Goal: Information Seeking & Learning: Learn about a topic

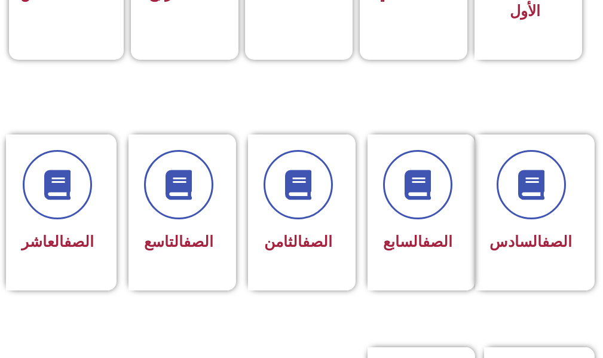
scroll to position [717, 0]
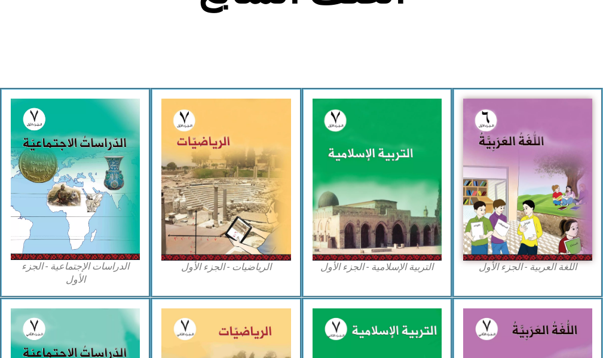
scroll to position [418, 0]
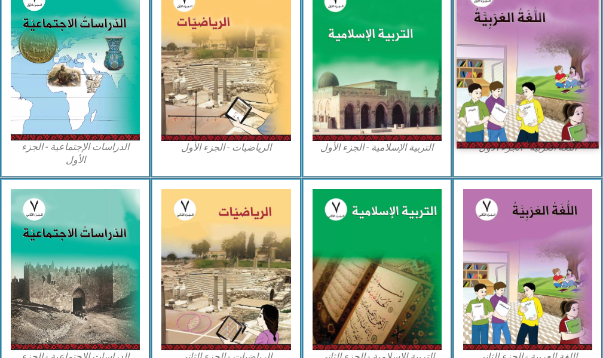
click at [504, 91] on img at bounding box center [527, 59] width 142 height 177
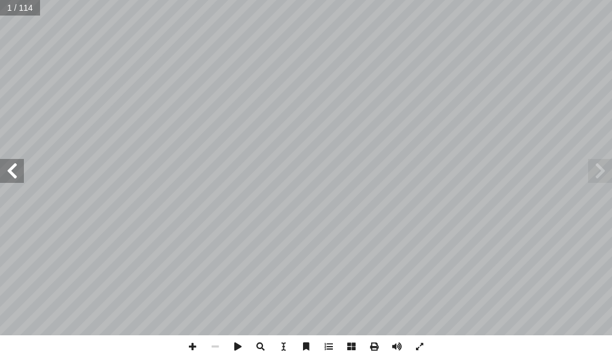
click at [19, 180] on span at bounding box center [12, 171] width 24 height 24
click at [20, 174] on span at bounding box center [12, 171] width 24 height 24
click at [23, 170] on span at bounding box center [12, 171] width 24 height 24
drag, startPoint x: 2, startPoint y: 172, endPoint x: 6, endPoint y: 167, distance: 6.4
click at [6, 167] on span at bounding box center [12, 171] width 24 height 24
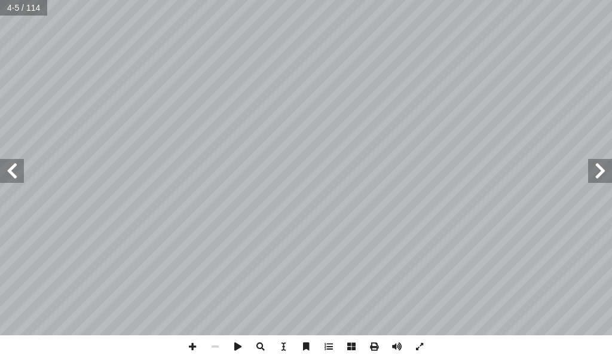
click at [9, 165] on span at bounding box center [12, 171] width 24 height 24
click at [10, 165] on span at bounding box center [12, 171] width 24 height 24
drag, startPoint x: 11, startPoint y: 165, endPoint x: 15, endPoint y: 175, distance: 10.4
click at [15, 175] on span at bounding box center [12, 171] width 24 height 24
drag, startPoint x: 15, startPoint y: 175, endPoint x: 14, endPoint y: 167, distance: 8.4
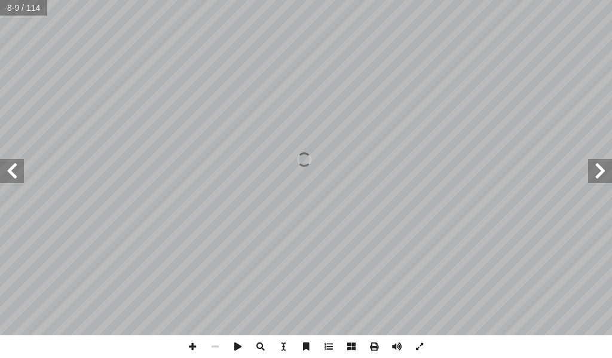
click at [14, 169] on span at bounding box center [12, 171] width 24 height 24
drag, startPoint x: 14, startPoint y: 167, endPoint x: 12, endPoint y: 161, distance: 6.2
click at [12, 162] on span at bounding box center [12, 171] width 24 height 24
click at [12, 161] on span at bounding box center [12, 171] width 24 height 24
click at [18, 161] on span at bounding box center [12, 171] width 24 height 24
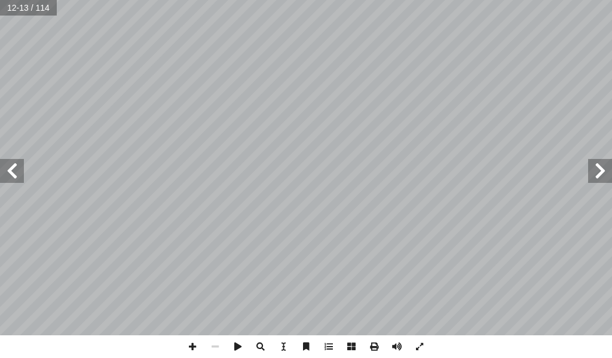
click at [18, 160] on span at bounding box center [12, 171] width 24 height 24
click at [19, 159] on span at bounding box center [12, 171] width 24 height 24
click at [9, 181] on div "١٢ ا � ك َ ع ُ ة َ ين ِ د َ م ِ د َ ى ي َ ل َ ع ْ ت َ س � س � ا َ ت َ ين ِ خ � …" at bounding box center [306, 167] width 612 height 335
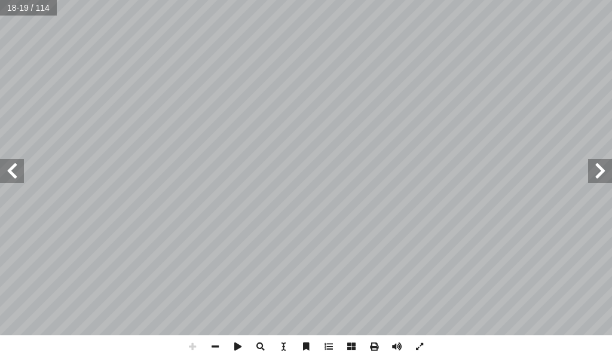
click at [11, 177] on span at bounding box center [12, 171] width 24 height 24
click at [13, 170] on span at bounding box center [12, 171] width 24 height 24
click at [13, 168] on span at bounding box center [12, 171] width 24 height 24
click at [16, 167] on span at bounding box center [12, 171] width 24 height 24
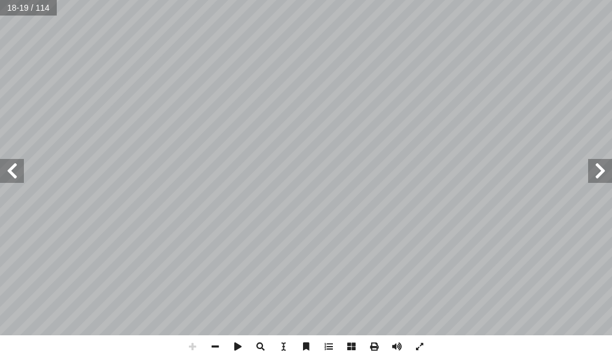
click at [20, 159] on span at bounding box center [12, 171] width 24 height 24
click at [214, 344] on span at bounding box center [215, 346] width 23 height 23
click at [223, 349] on span at bounding box center [215, 346] width 23 height 23
drag, startPoint x: 21, startPoint y: 176, endPoint x: 9, endPoint y: 167, distance: 15.3
click at [12, 171] on span at bounding box center [12, 171] width 24 height 24
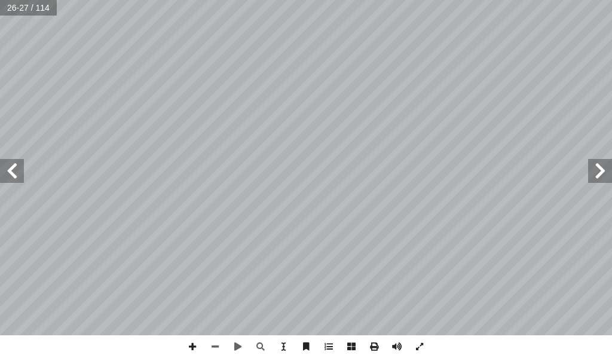
click at [7, 159] on span at bounding box center [12, 171] width 24 height 24
click at [219, 330] on div "٢ 4 : ٌ ة َ اء َ ض ِ ٕ ا : ٌ ة َ اء َ ض ِ ٕ ا � ل ِ ق َ ي � َ � ، � ي ِ اع َ م …" at bounding box center [306, 179] width 612 height 358
click at [216, 346] on span at bounding box center [215, 346] width 23 height 23
click at [217, 346] on span at bounding box center [215, 346] width 23 height 23
click at [217, 345] on span at bounding box center [215, 346] width 23 height 23
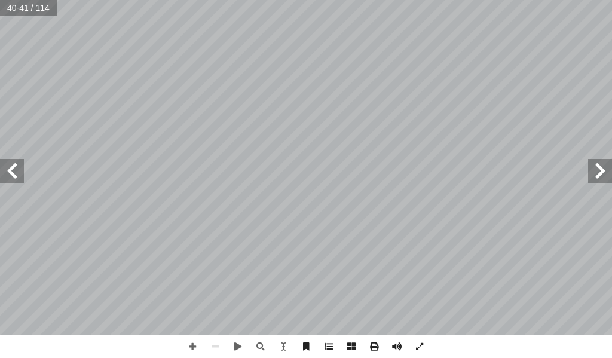
click at [17, 181] on span at bounding box center [12, 171] width 24 height 24
click at [16, 180] on span at bounding box center [12, 171] width 24 height 24
click at [24, 172] on div "3 ٨ ها؟ ِّ م أ � ِ ل ِ ة َ ميذ ْ ل ِّ الت ِ ذار ِ ت ْ اع ُ ب َ ب َ - ما س ٢ ماذ…" at bounding box center [306, 167] width 612 height 335
